Goal: Task Accomplishment & Management: Use online tool/utility

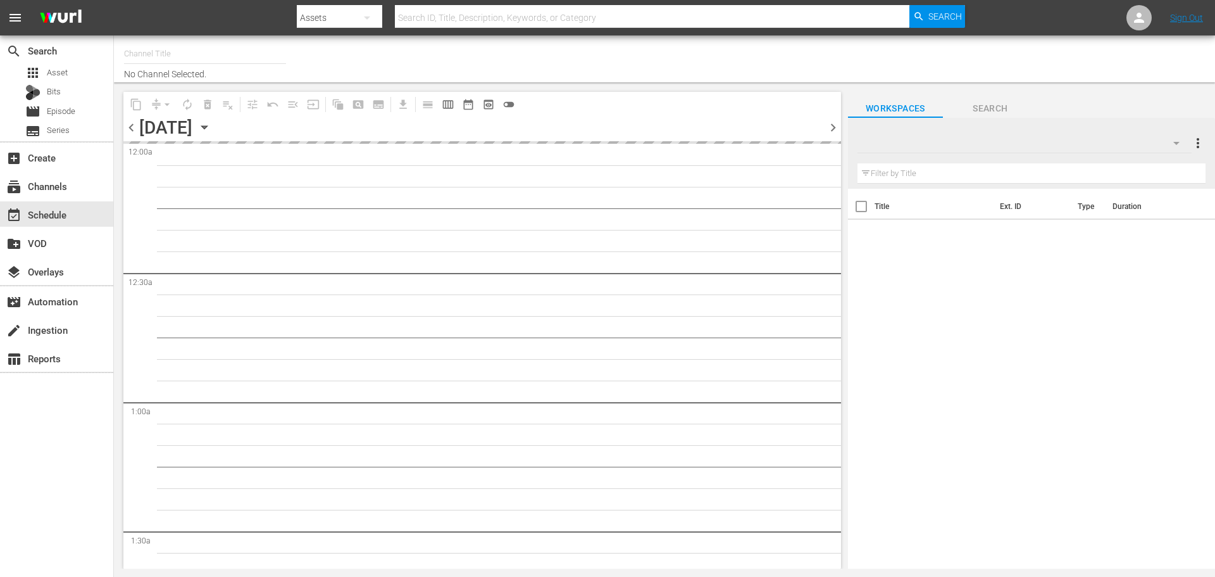
type input "PerCasoTv (2036)"
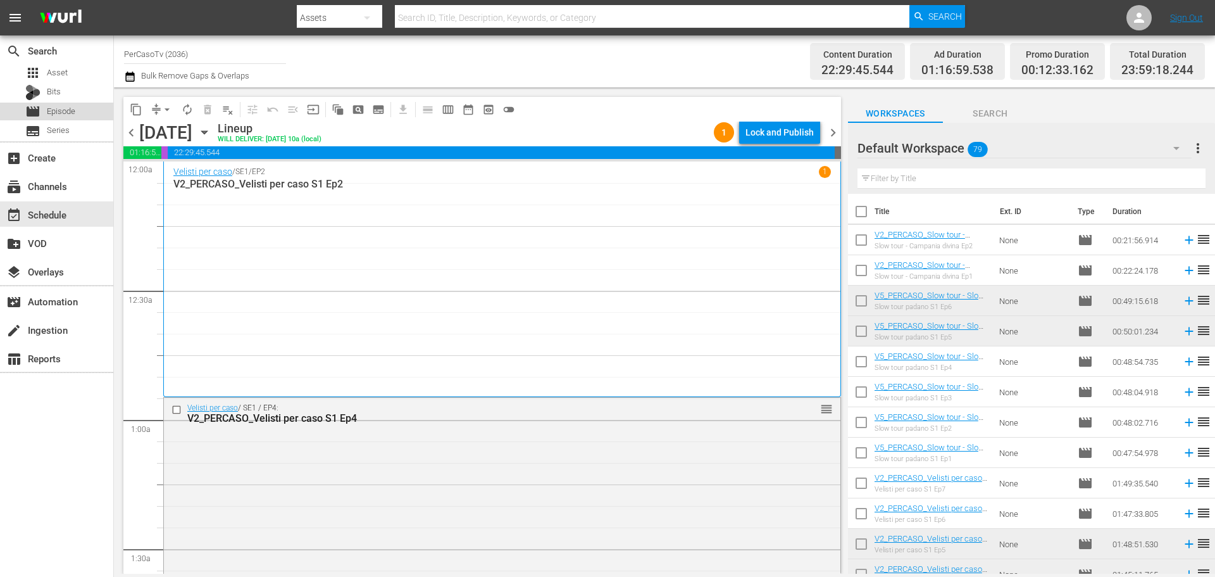
click at [88, 118] on div "movie Episode" at bounding box center [56, 112] width 113 height 18
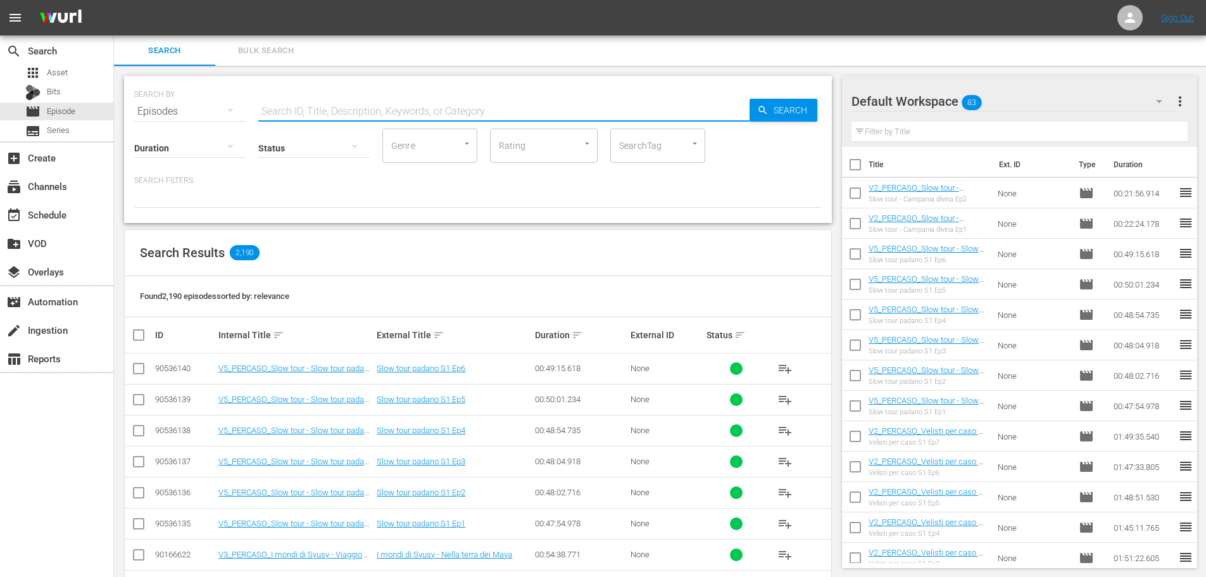
click at [317, 108] on input "text" at bounding box center [503, 111] width 491 height 30
type input "tg de"
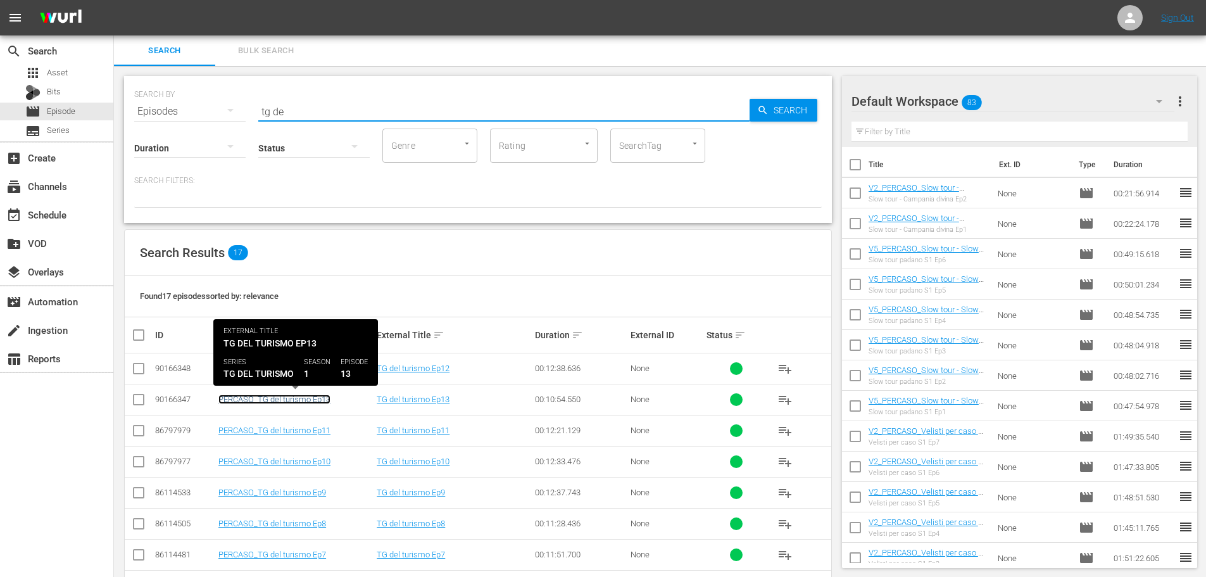
click at [320, 399] on link "PERCASO_TG del turismo Ep13" at bounding box center [274, 398] width 112 height 9
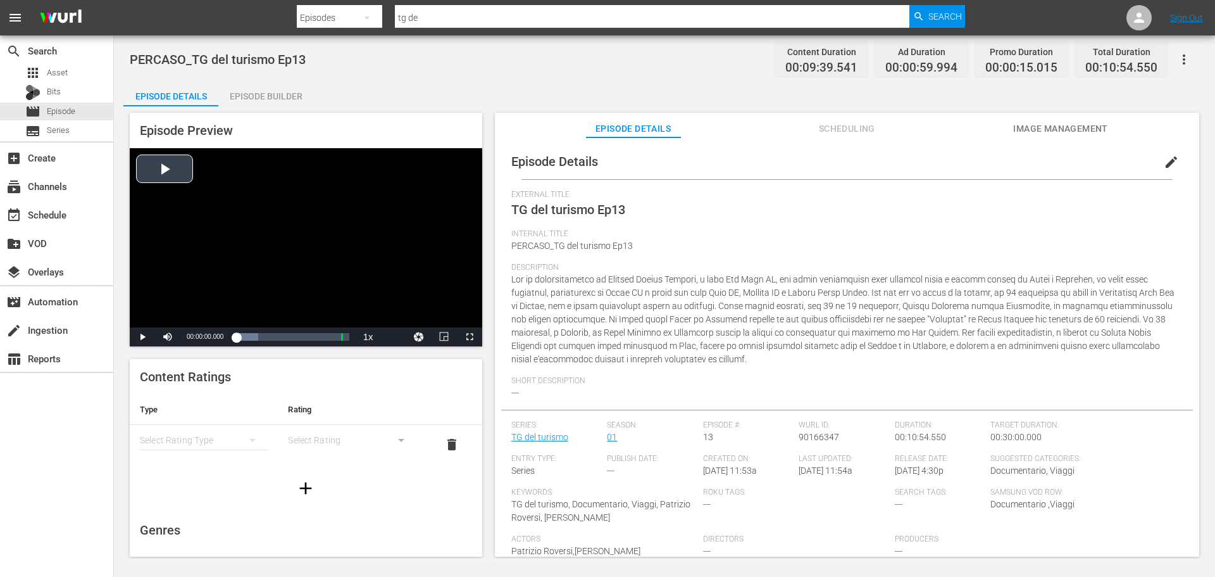
click at [304, 239] on div "Video Player" at bounding box center [306, 237] width 353 height 179
click at [470, 337] on span "Video Player" at bounding box center [470, 337] width 0 height 0
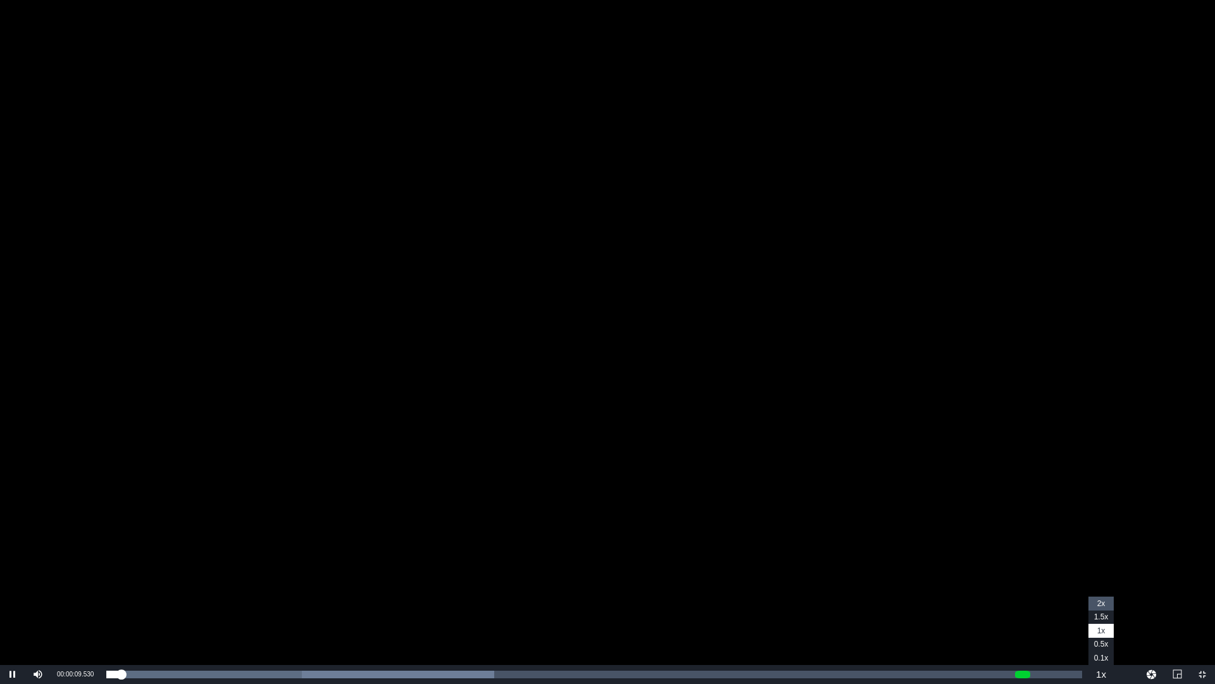
click at [1105, 576] on span "2x" at bounding box center [1102, 603] width 8 height 9
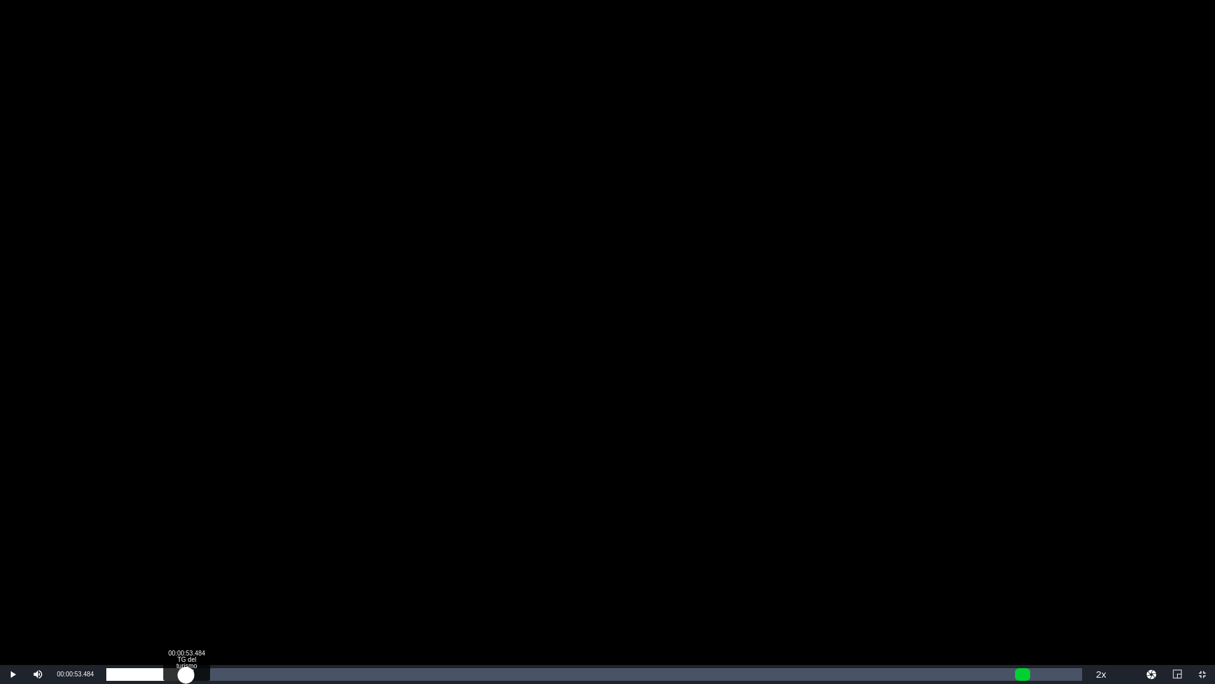
click at [186, 576] on div "Loaded : 2.06% 00:00:53.484 TG del turismo Ep13 00:00:06.516" at bounding box center [594, 674] width 976 height 13
click at [491, 576] on div "00:04:18.084 TG del turismo Ep13" at bounding box center [491, 674] width 1 height 13
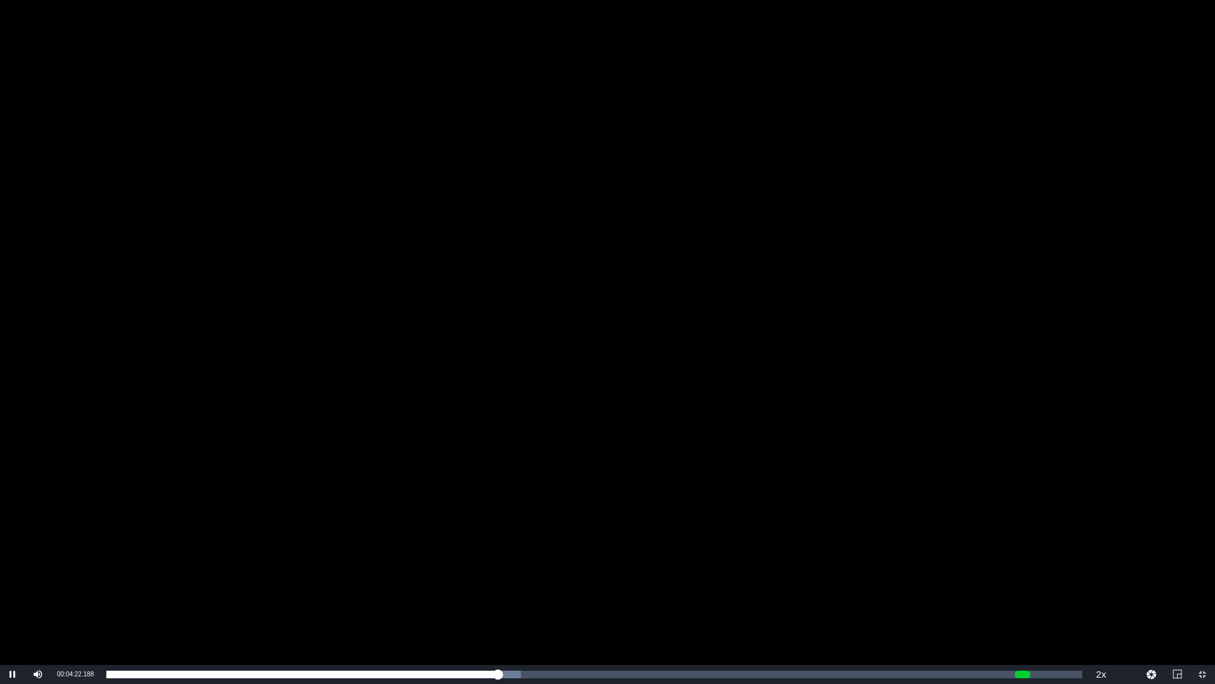
click at [594, 415] on div "Video Player" at bounding box center [607, 332] width 1215 height 665
click at [1203, 576] on span "Video Player" at bounding box center [1203, 674] width 0 height 0
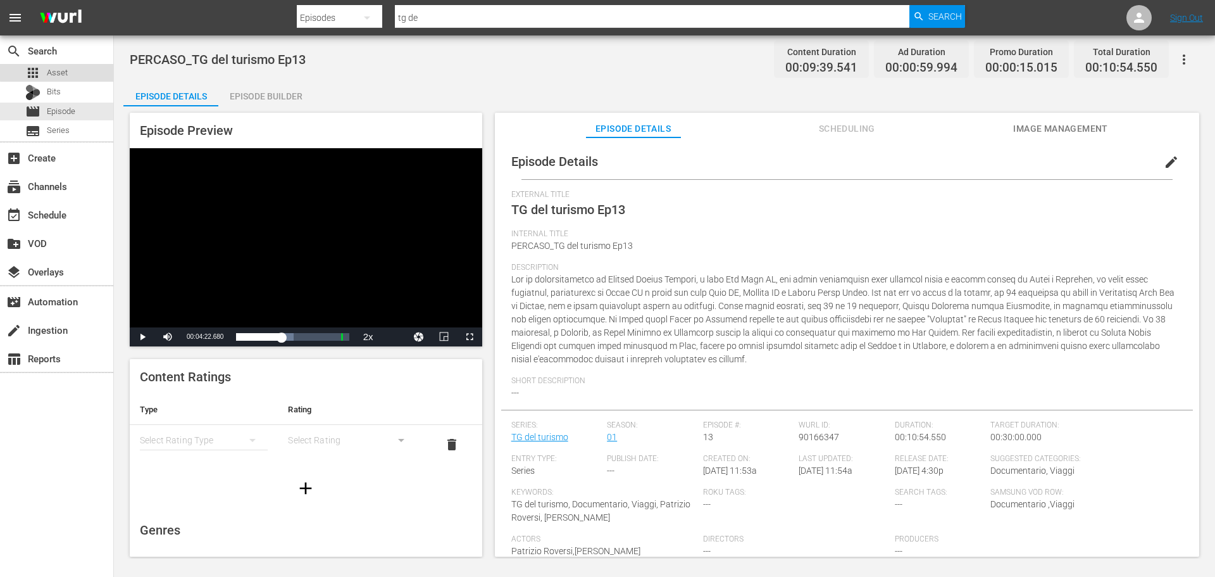
click at [61, 68] on span "Asset" at bounding box center [57, 72] width 21 height 13
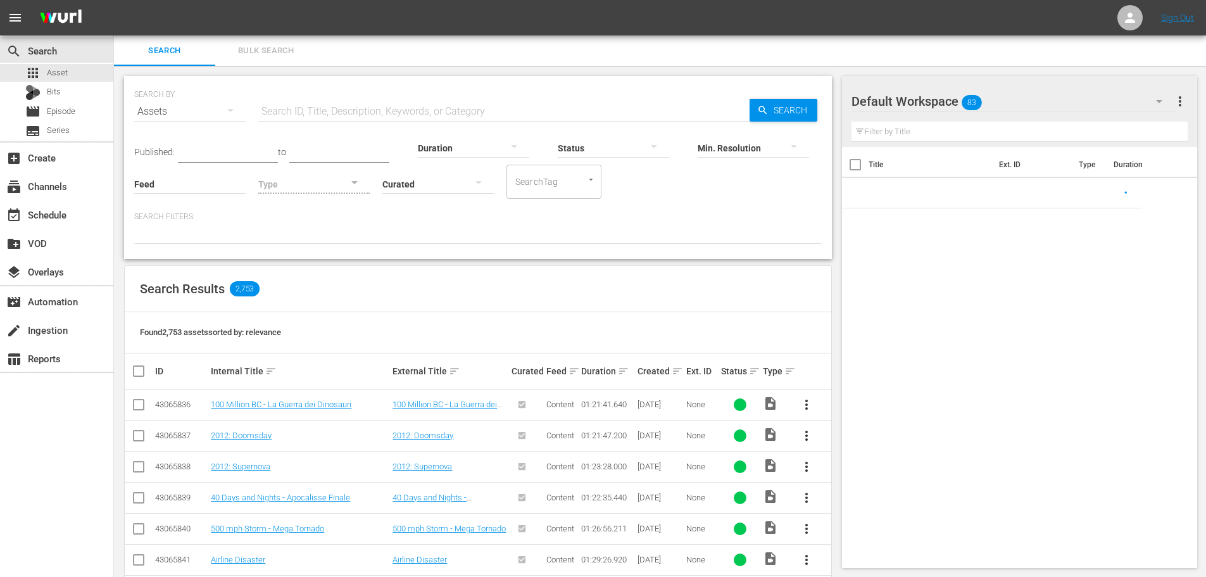
click at [336, 113] on input "text" at bounding box center [503, 111] width 491 height 30
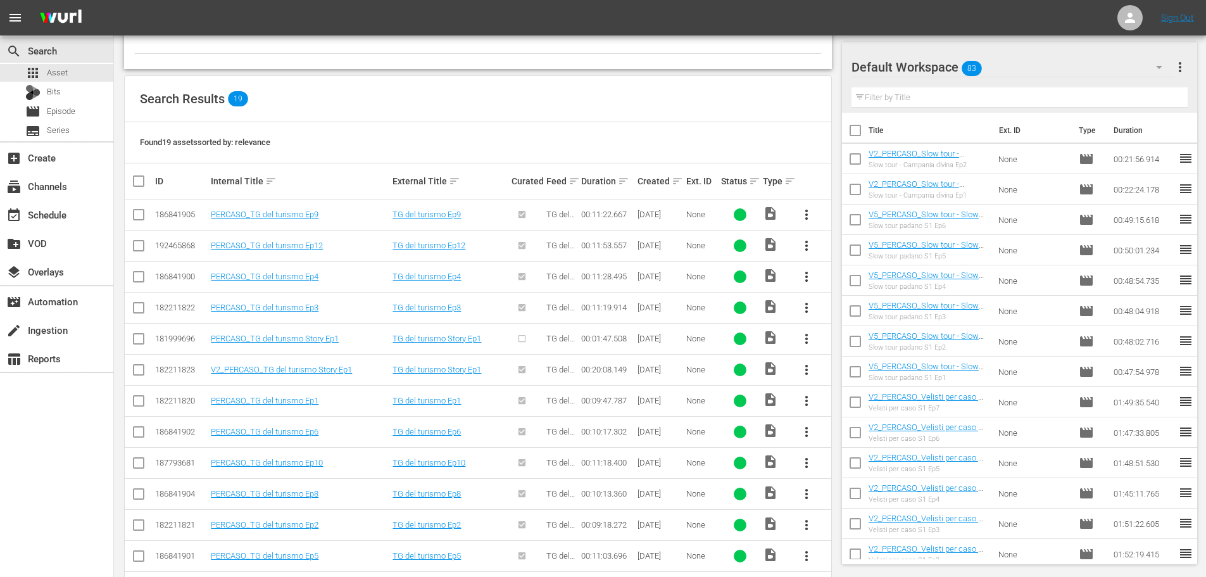
scroll to position [317, 0]
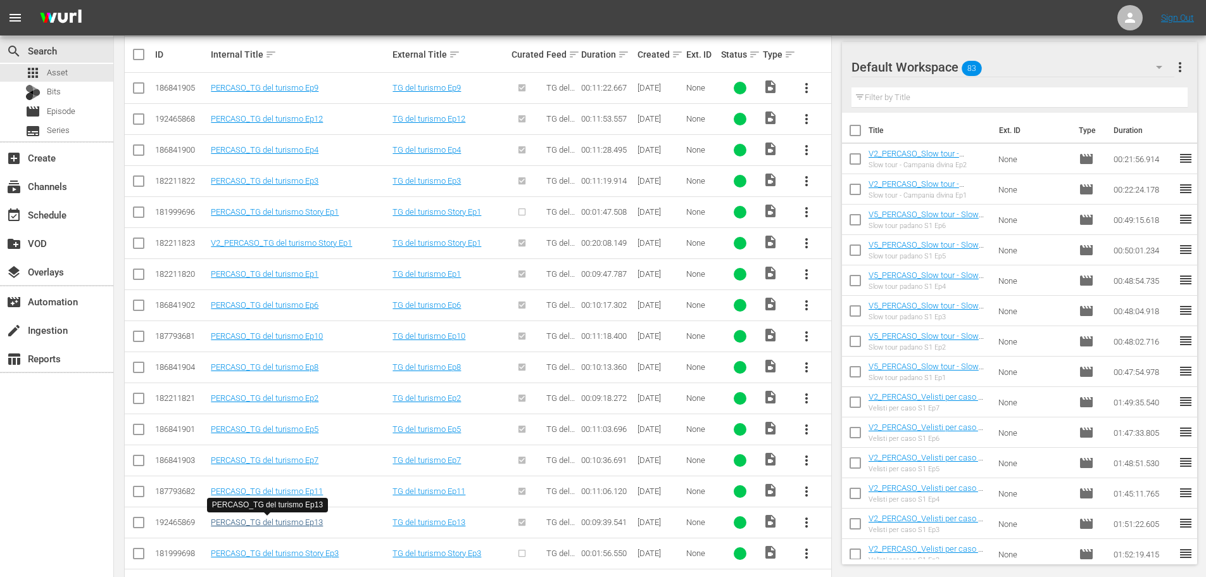
type input "tg del tur"
click at [308, 524] on link "PERCASO_TG del turismo Ep13" at bounding box center [267, 521] width 112 height 9
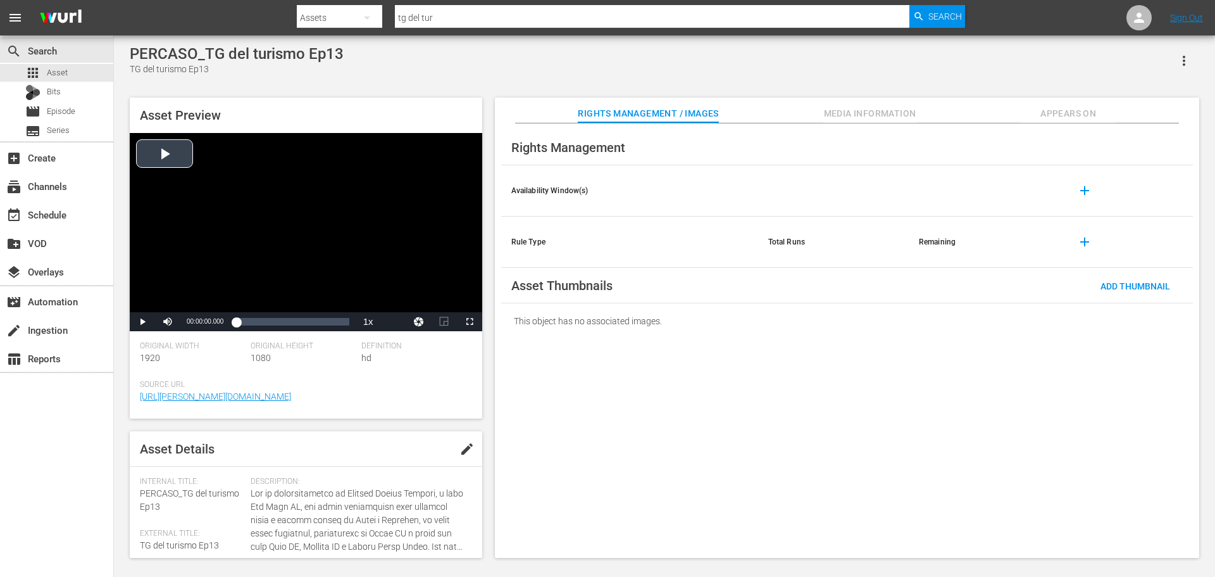
click at [337, 240] on div "Video Player" at bounding box center [306, 222] width 353 height 179
click at [470, 322] on span "Video Player" at bounding box center [470, 322] width 0 height 0
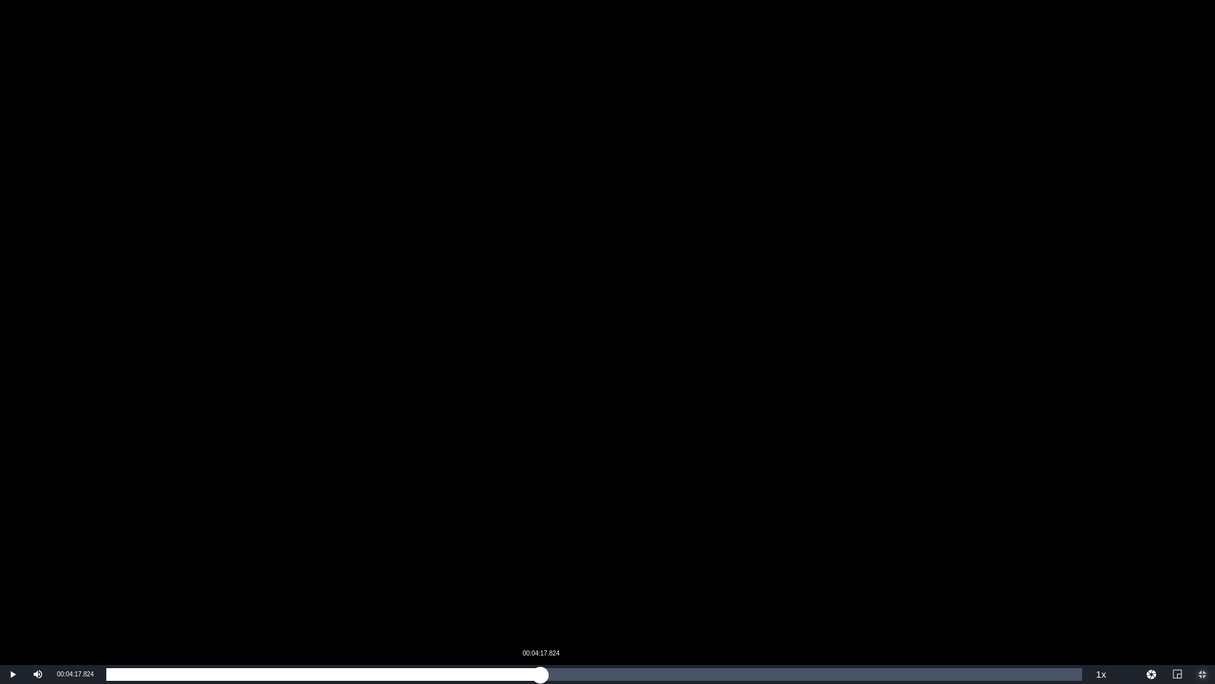
click at [541, 576] on div "Loaded : 5.18% 00:04:17.824 00:00:09.281" at bounding box center [594, 674] width 976 height 13
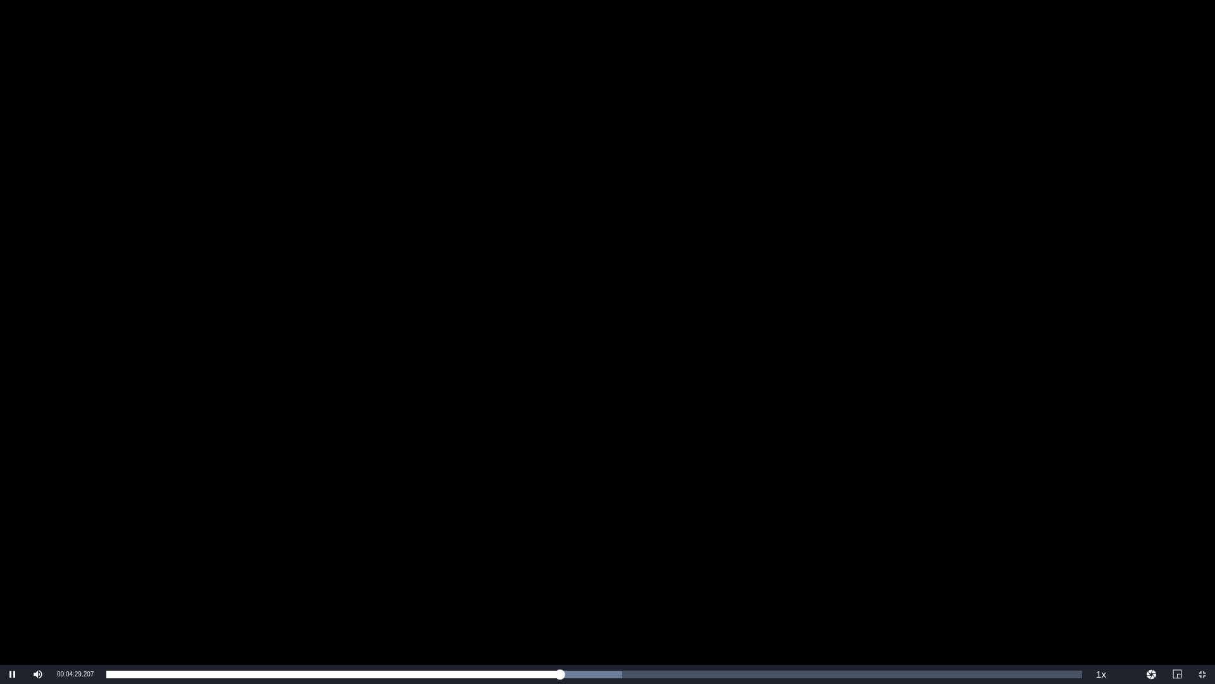
click at [1003, 557] on div "Video Player" at bounding box center [607, 332] width 1215 height 665
click at [487, 522] on div "Video Player" at bounding box center [607, 332] width 1215 height 665
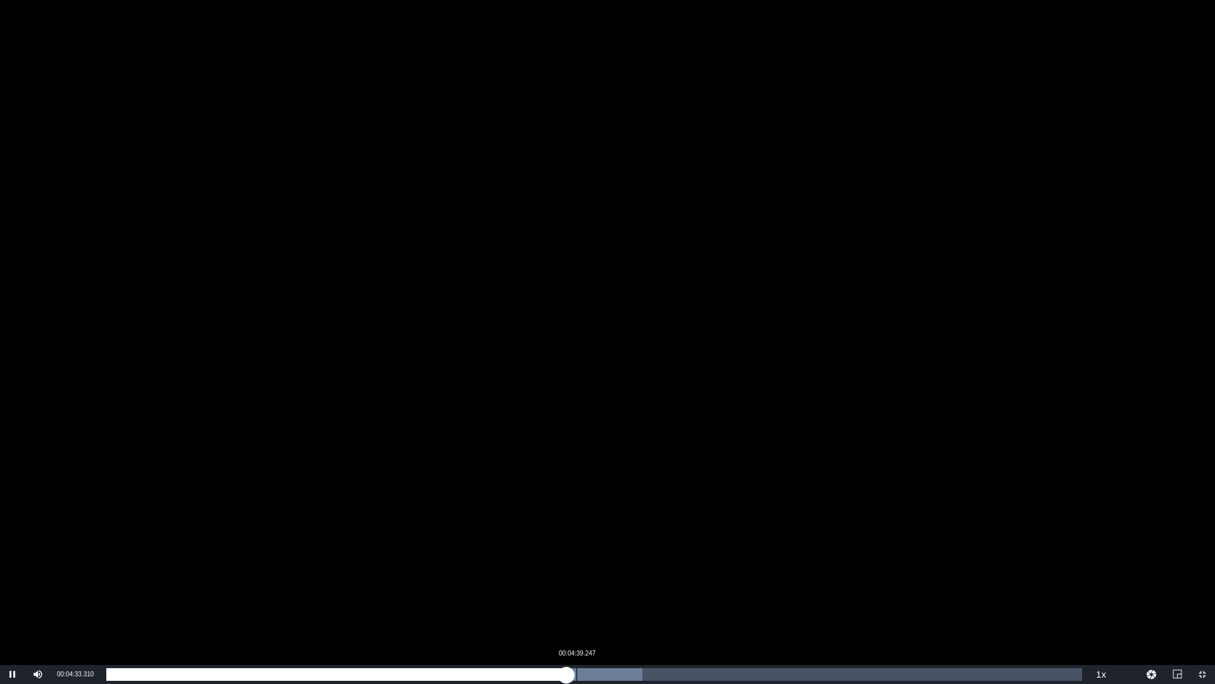
click at [567, 576] on div "00:04:33.318" at bounding box center [336, 674] width 460 height 13
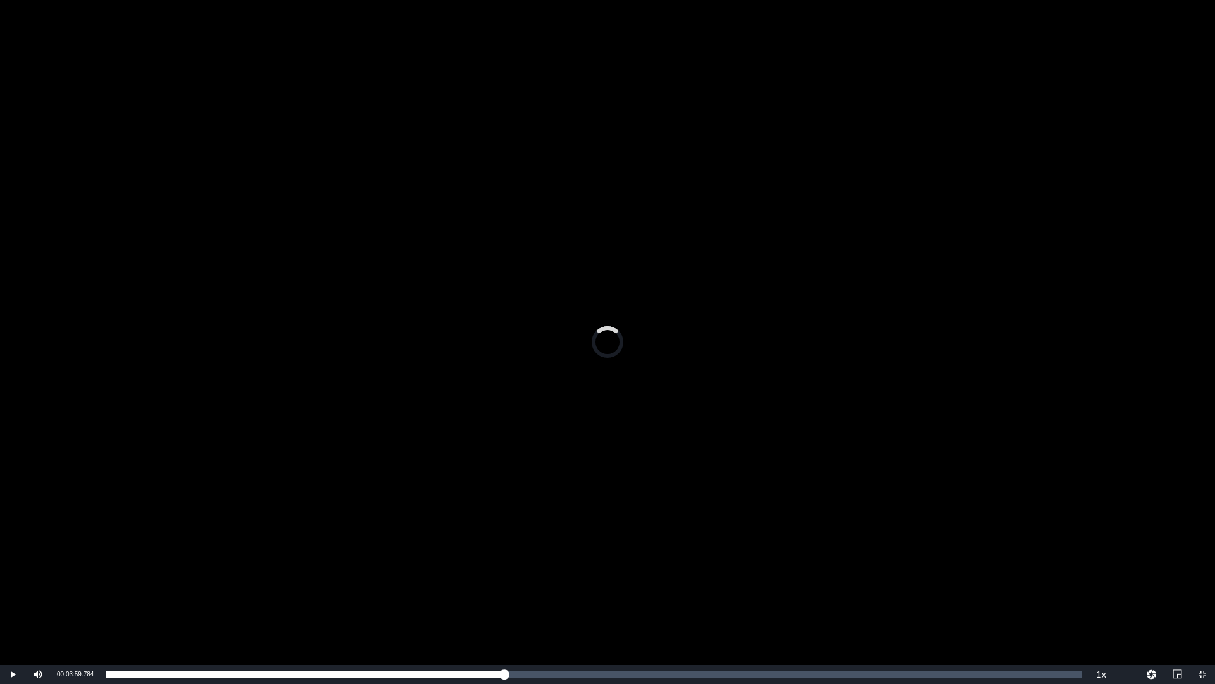
drag, startPoint x: 579, startPoint y: 676, endPoint x: 505, endPoint y: 663, distance: 75.8
click at [504, 576] on div "Video Player is loading. Play Video Play Mute Current Time 00:03:59.784 / Durat…" at bounding box center [607, 342] width 1215 height 684
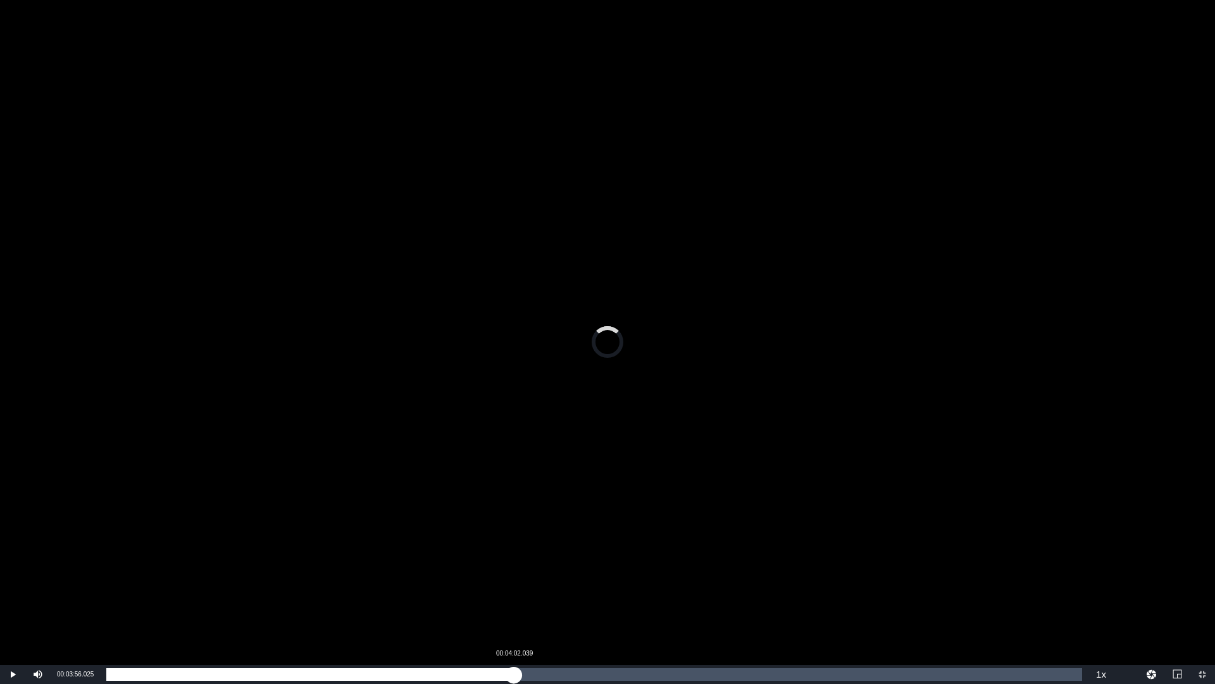
click at [514, 576] on div "00:03:56.025" at bounding box center [310, 674] width 408 height 13
click at [522, 576] on div "00:04:02.039" at bounding box center [313, 674] width 415 height 13
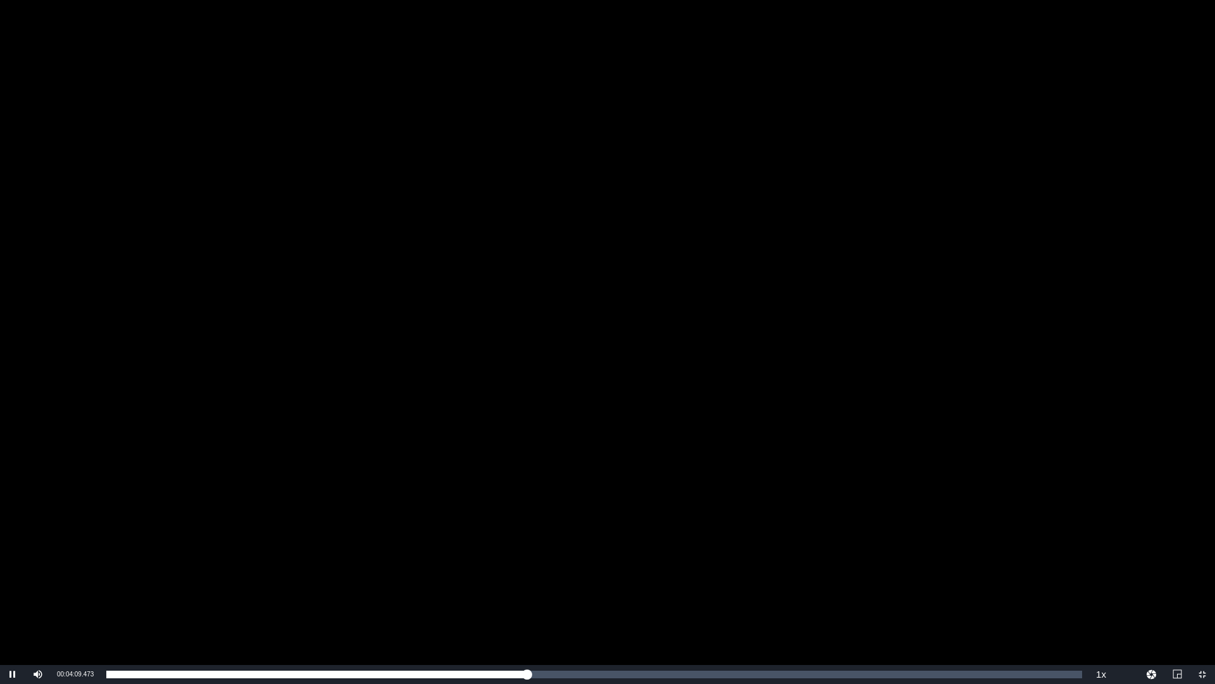
drag, startPoint x: 1008, startPoint y: 476, endPoint x: 1039, endPoint y: 487, distance: 33.6
click at [1010, 475] on div "Video Player" at bounding box center [607, 332] width 1215 height 665
click at [1203, 576] on span "Video Player" at bounding box center [1203, 674] width 0 height 0
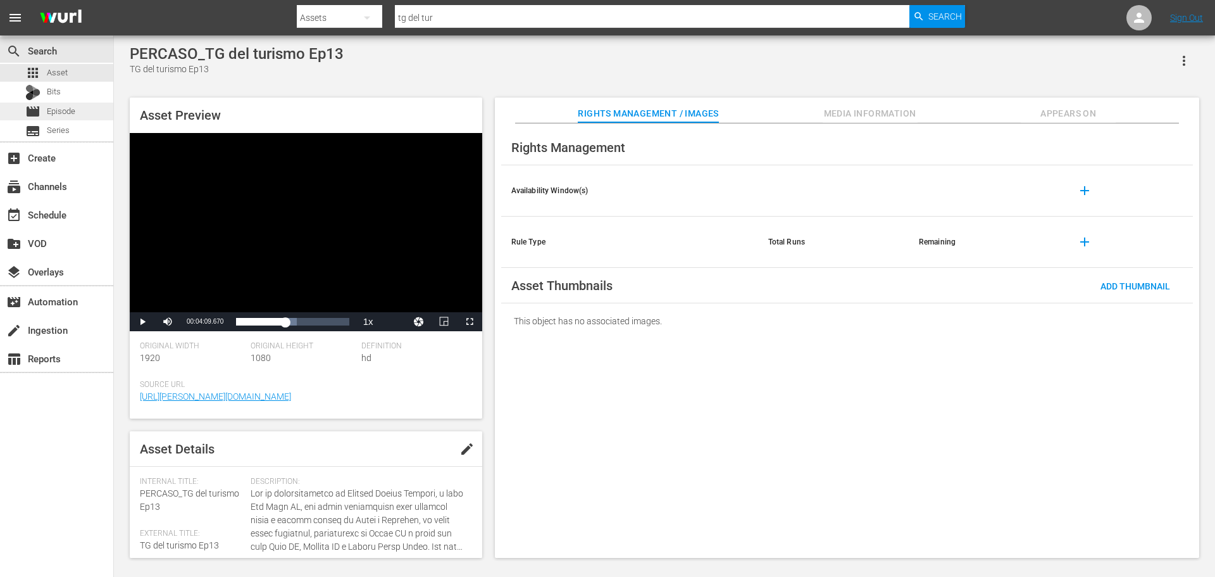
click at [62, 110] on span "Episode" at bounding box center [61, 111] width 28 height 13
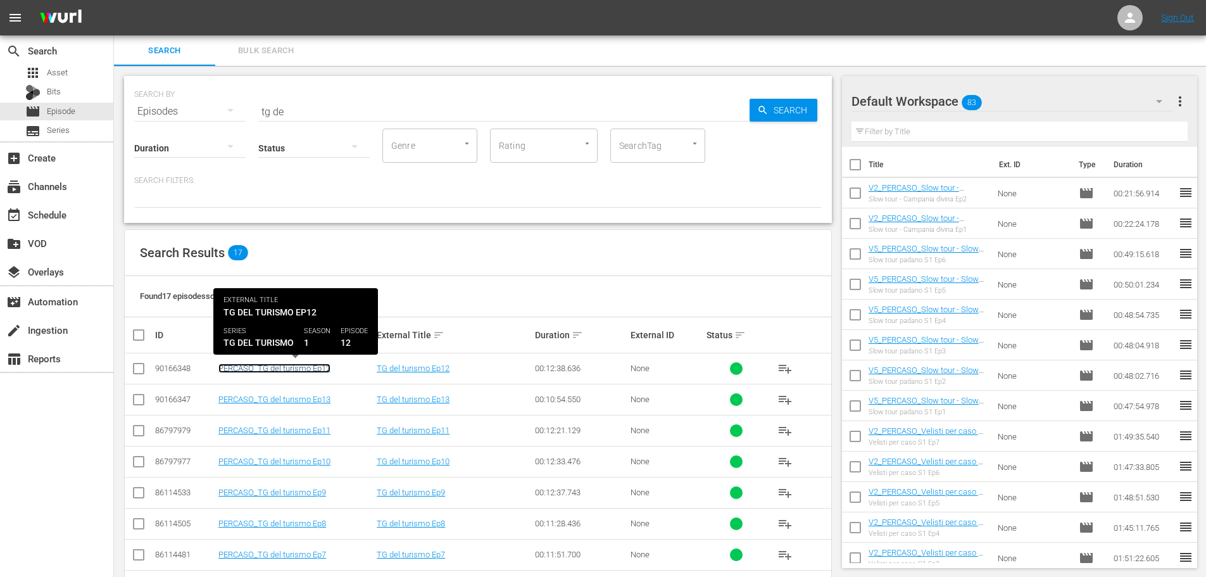
click at [308, 369] on link "PERCASO_TG del turismo Ep12" at bounding box center [274, 367] width 112 height 9
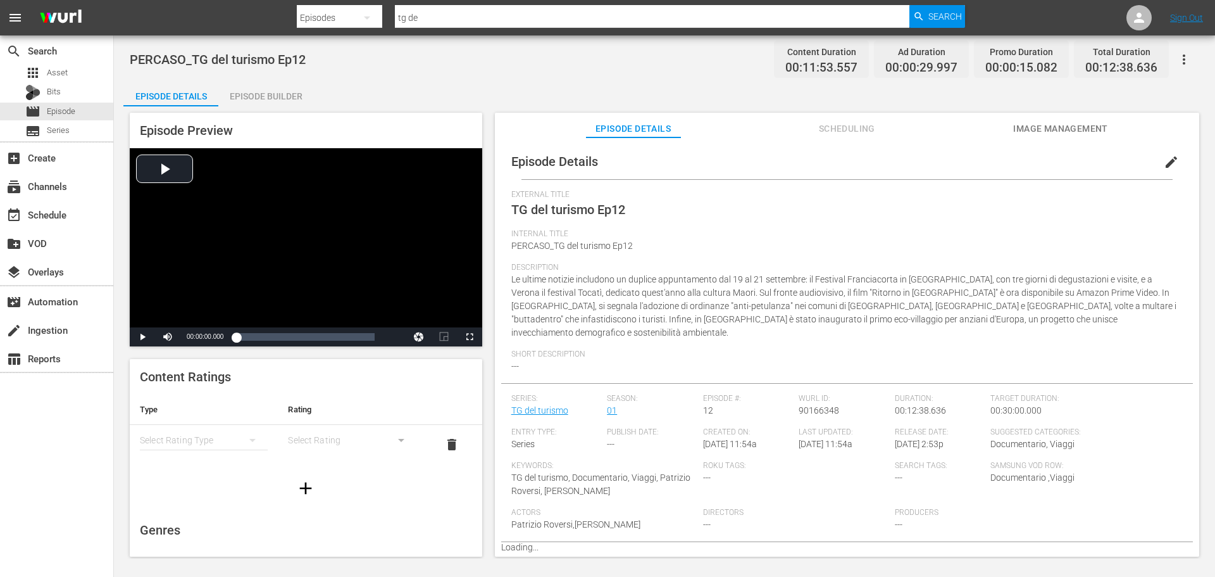
click at [268, 99] on div "Episode Builder" at bounding box center [265, 96] width 95 height 30
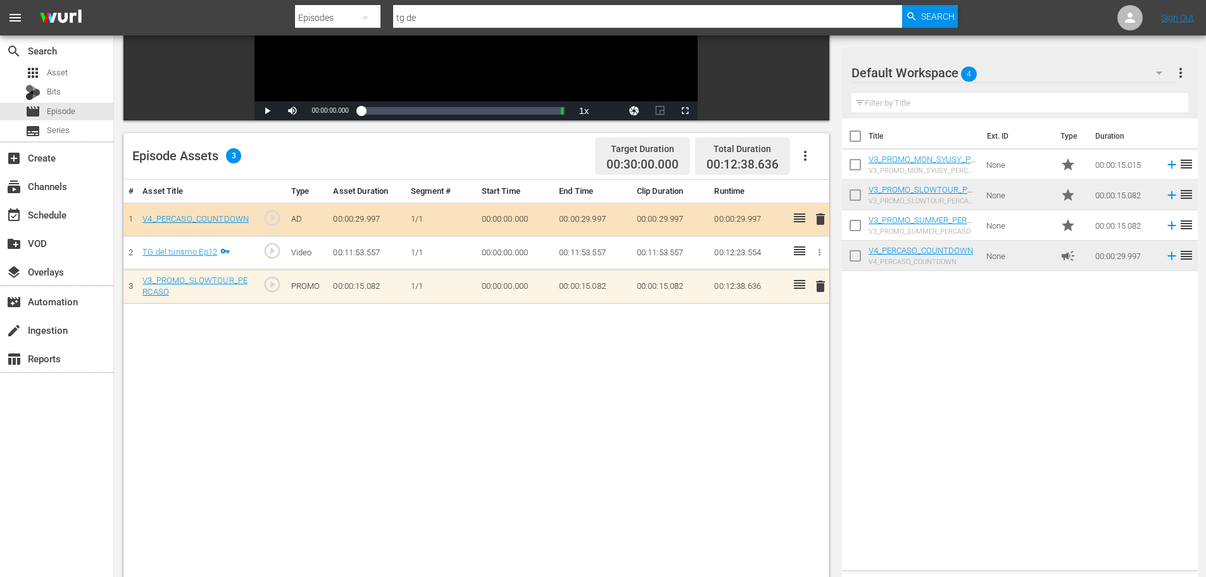
scroll to position [127, 0]
